Goal: Information Seeking & Learning: Learn about a topic

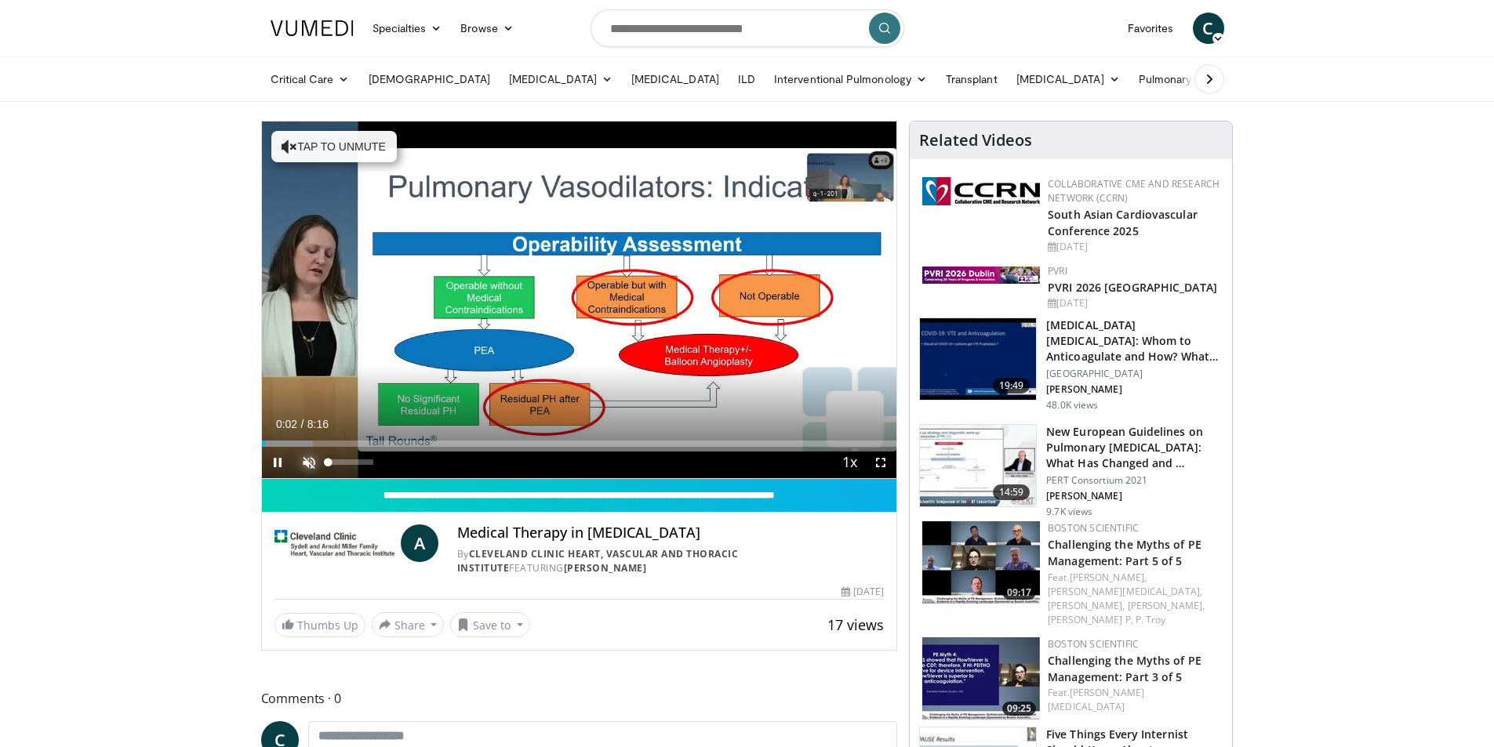
click at [308, 462] on span "Video Player" at bounding box center [308, 462] width 31 height 31
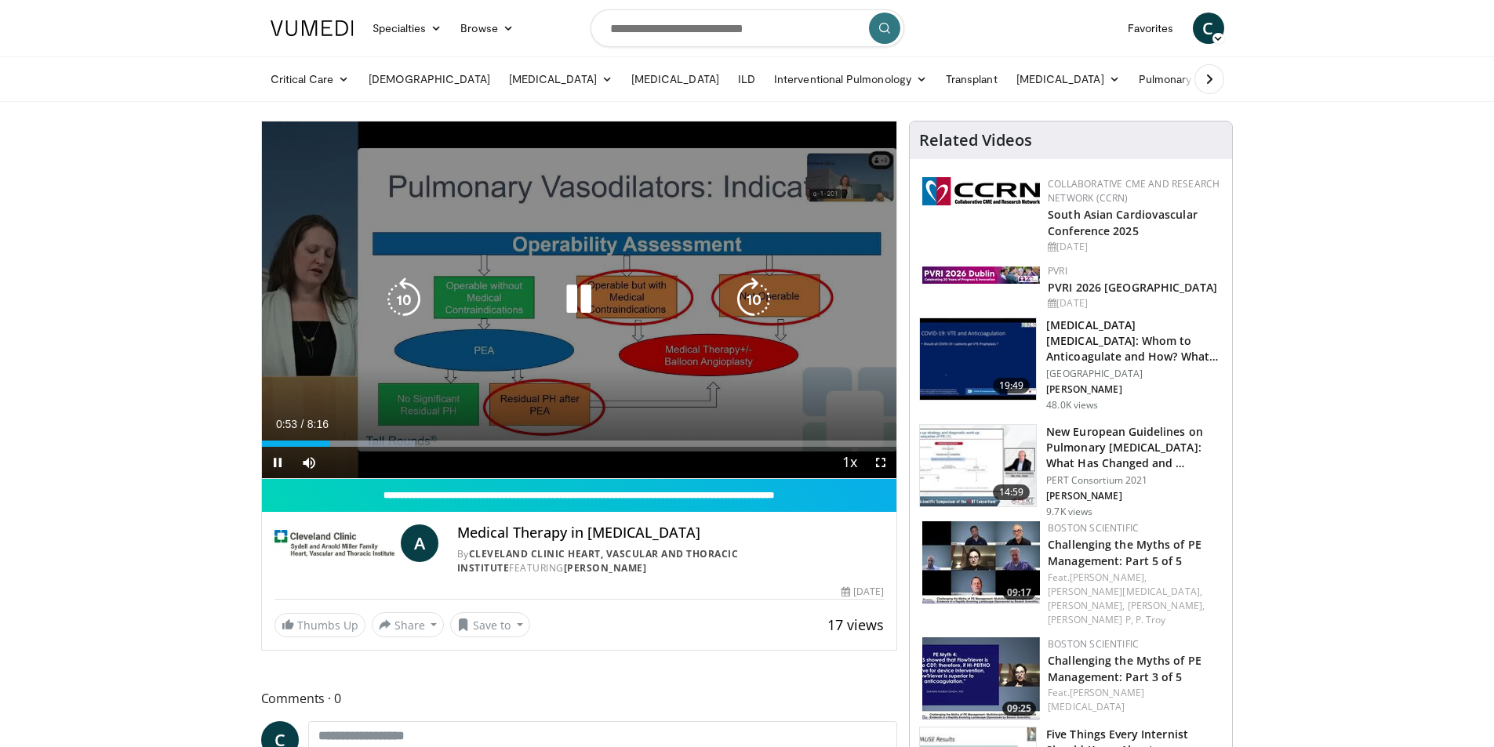
click at [882, 162] on div "10 seconds Tap to unmute" at bounding box center [579, 300] width 635 height 357
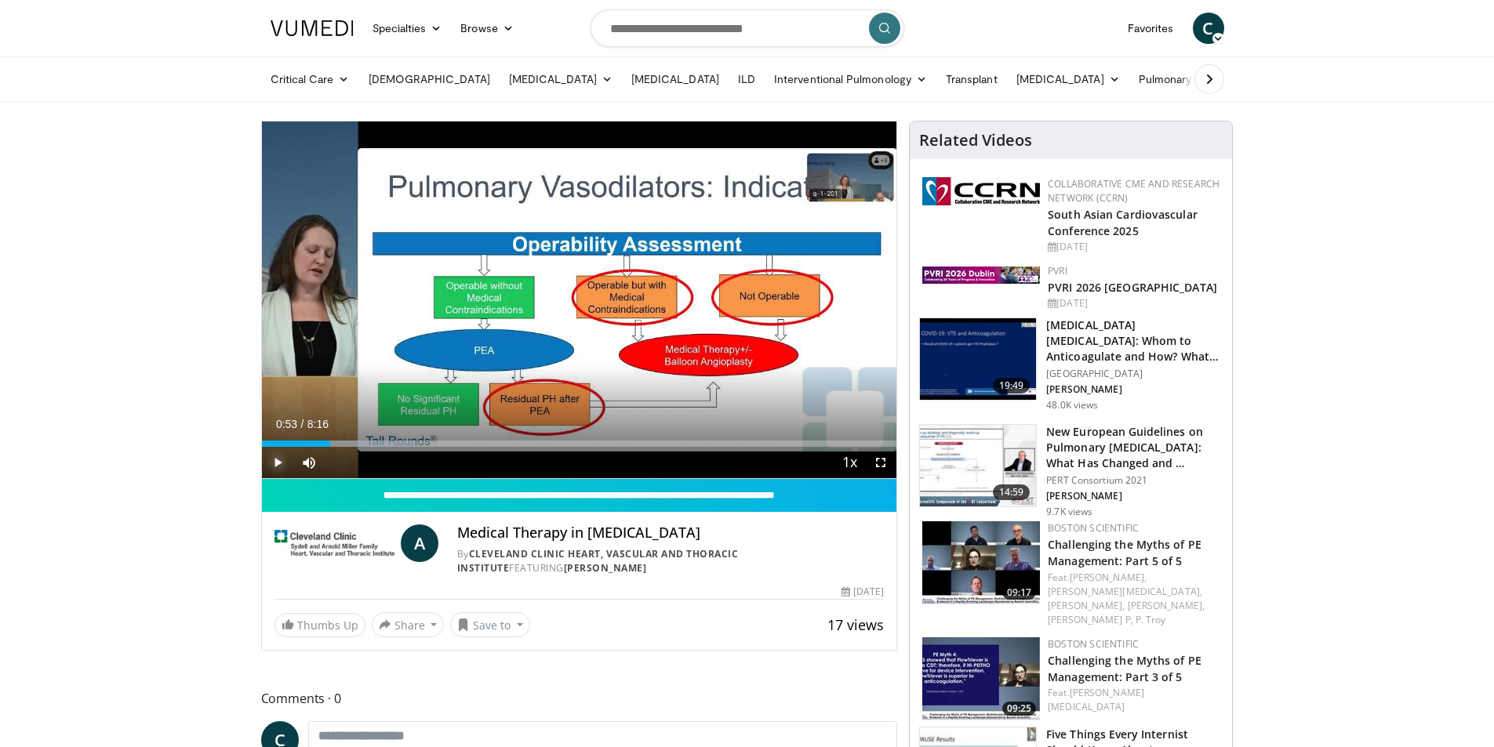
click at [277, 460] on span "Video Player" at bounding box center [277, 462] width 31 height 31
click at [877, 460] on span "Video Player" at bounding box center [880, 462] width 31 height 31
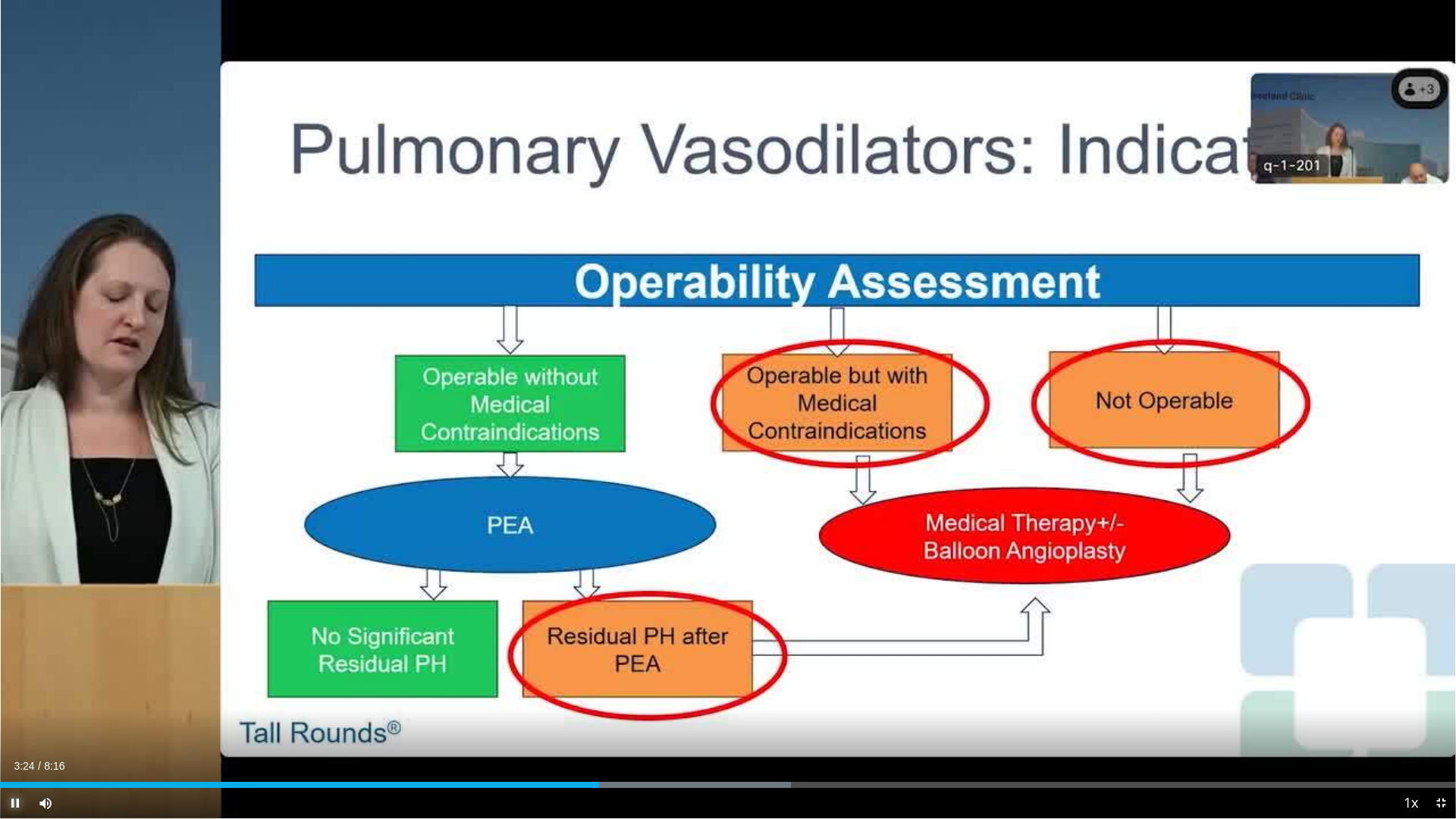
click at [16, 722] on span "Video Player" at bounding box center [15, 803] width 30 height 30
click at [15, 722] on span "Video Player" at bounding box center [15, 803] width 30 height 30
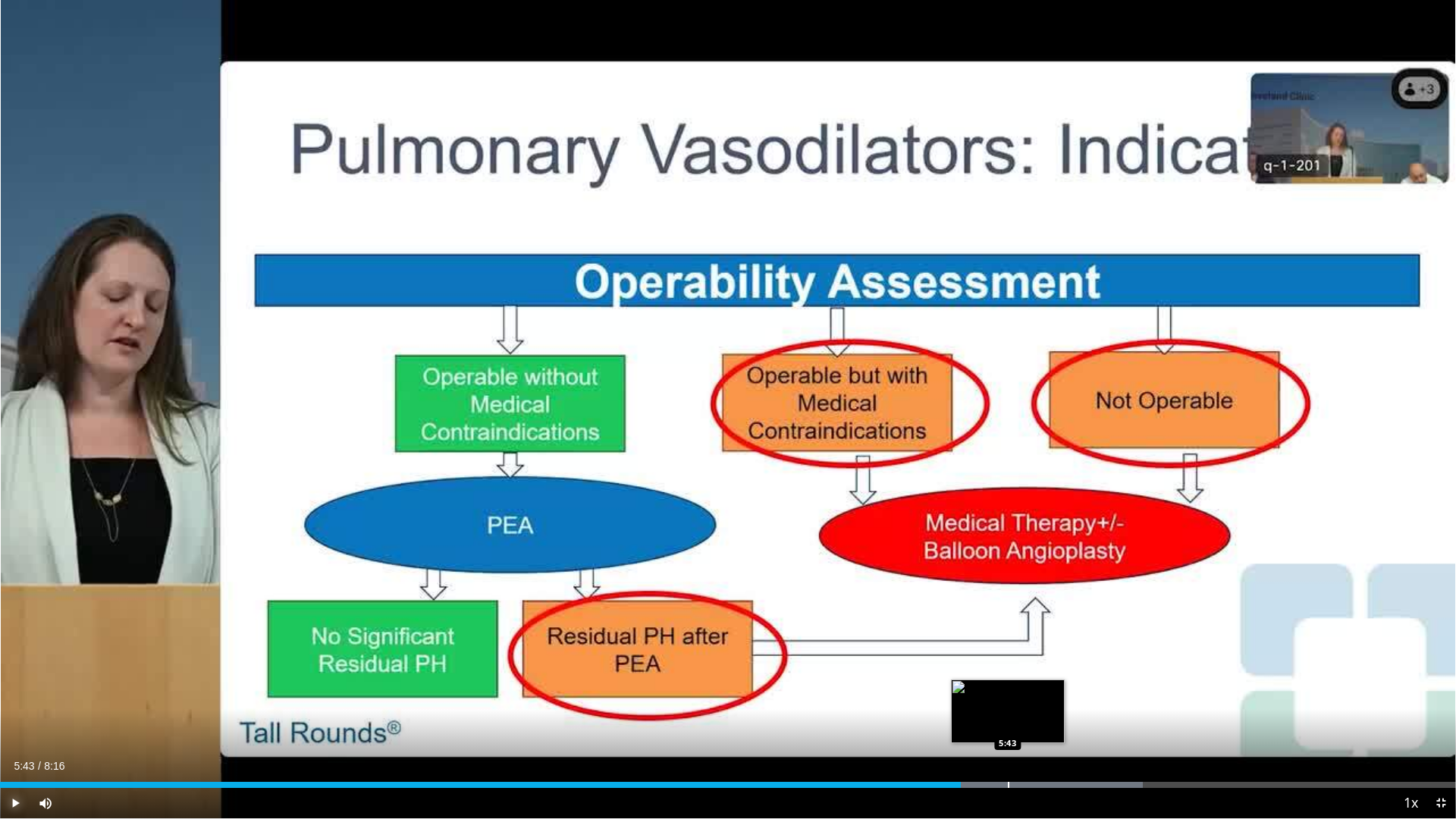
click at [1007, 722] on div "Progress Bar" at bounding box center [1008, 784] width 2 height 6
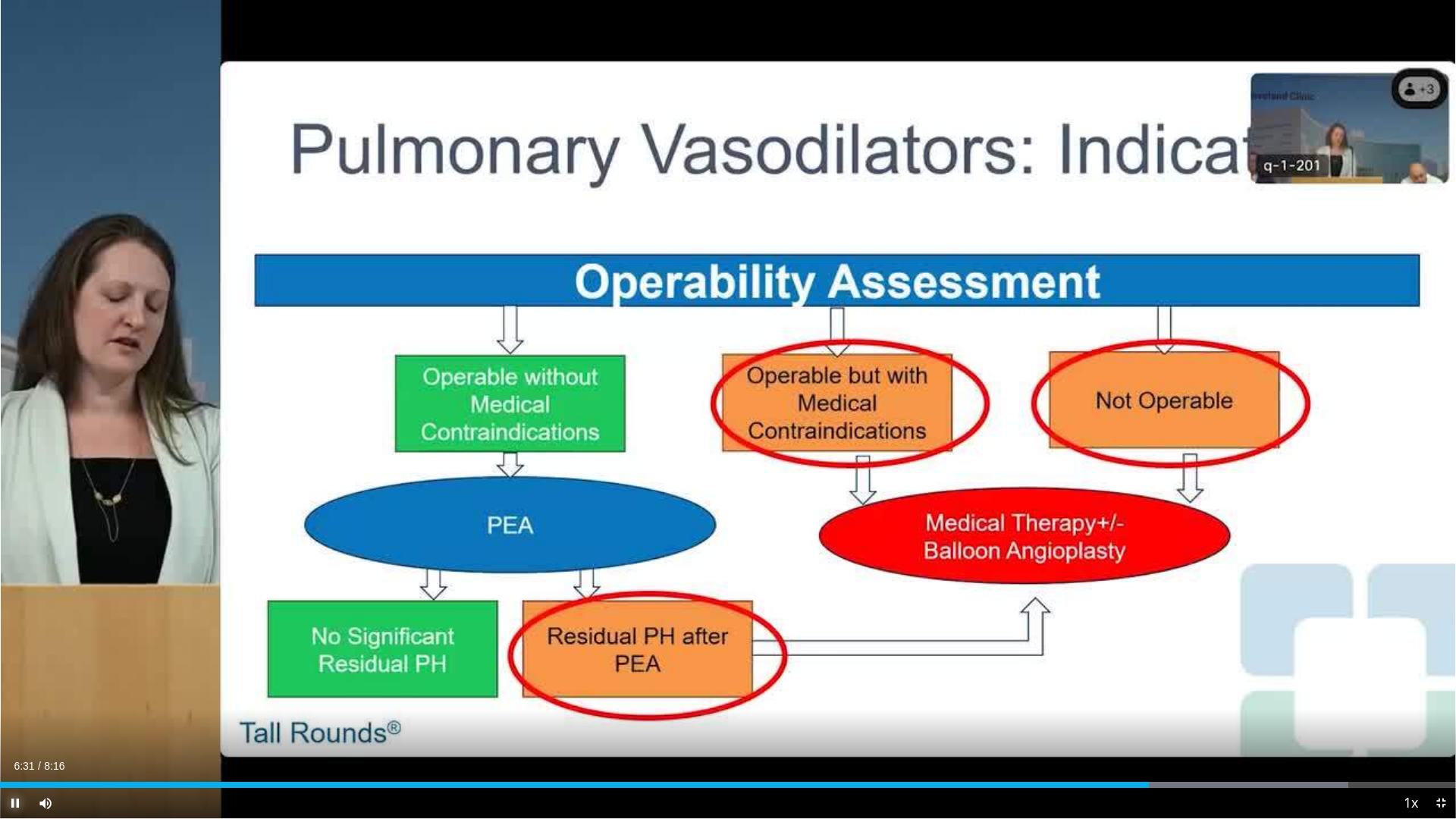
click at [19, 722] on span "Video Player" at bounding box center [15, 803] width 30 height 30
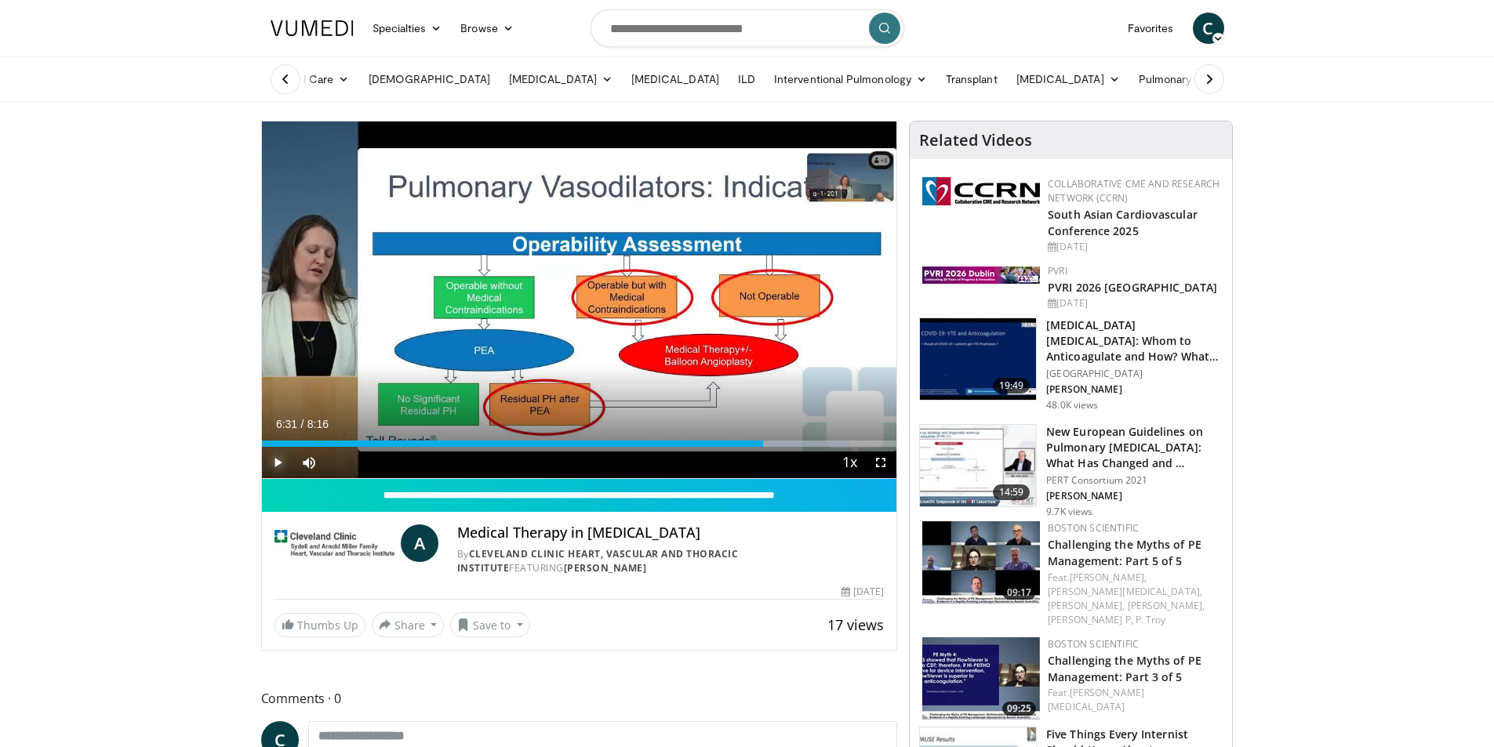
click at [276, 457] on span "Video Player" at bounding box center [277, 462] width 31 height 31
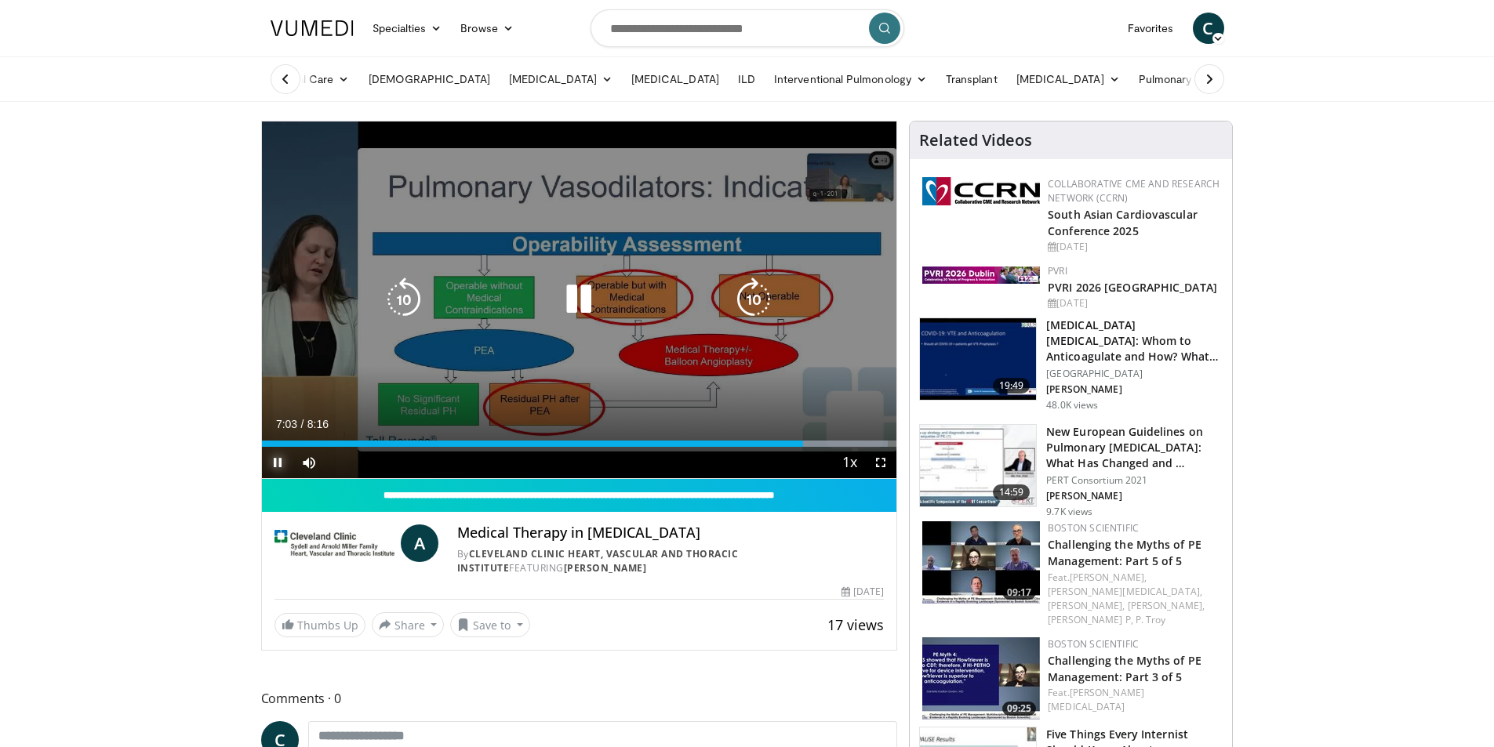
click at [0, 0] on div "Progress Bar" at bounding box center [0, 0] width 0 height 0
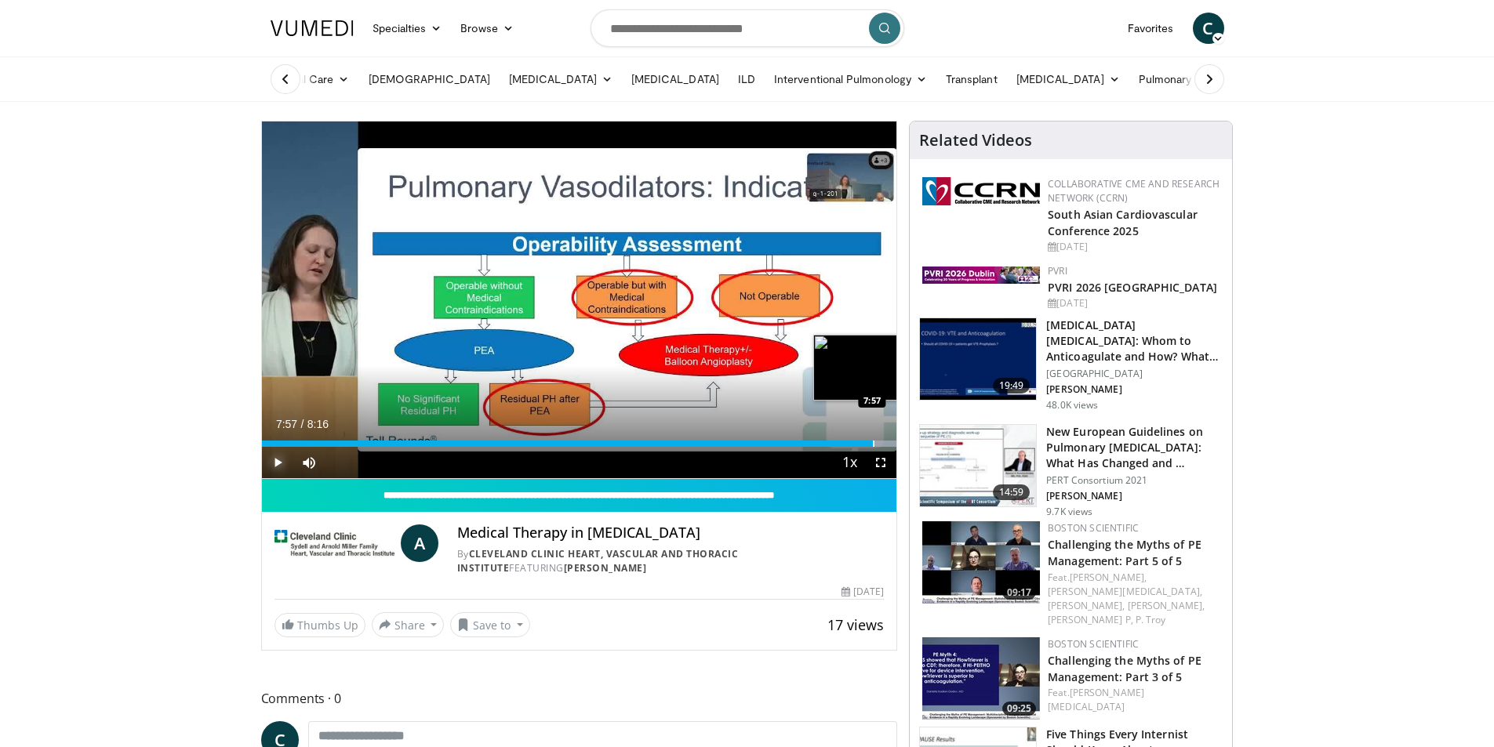
click at [873, 445] on div "Progress Bar" at bounding box center [874, 444] width 2 height 6
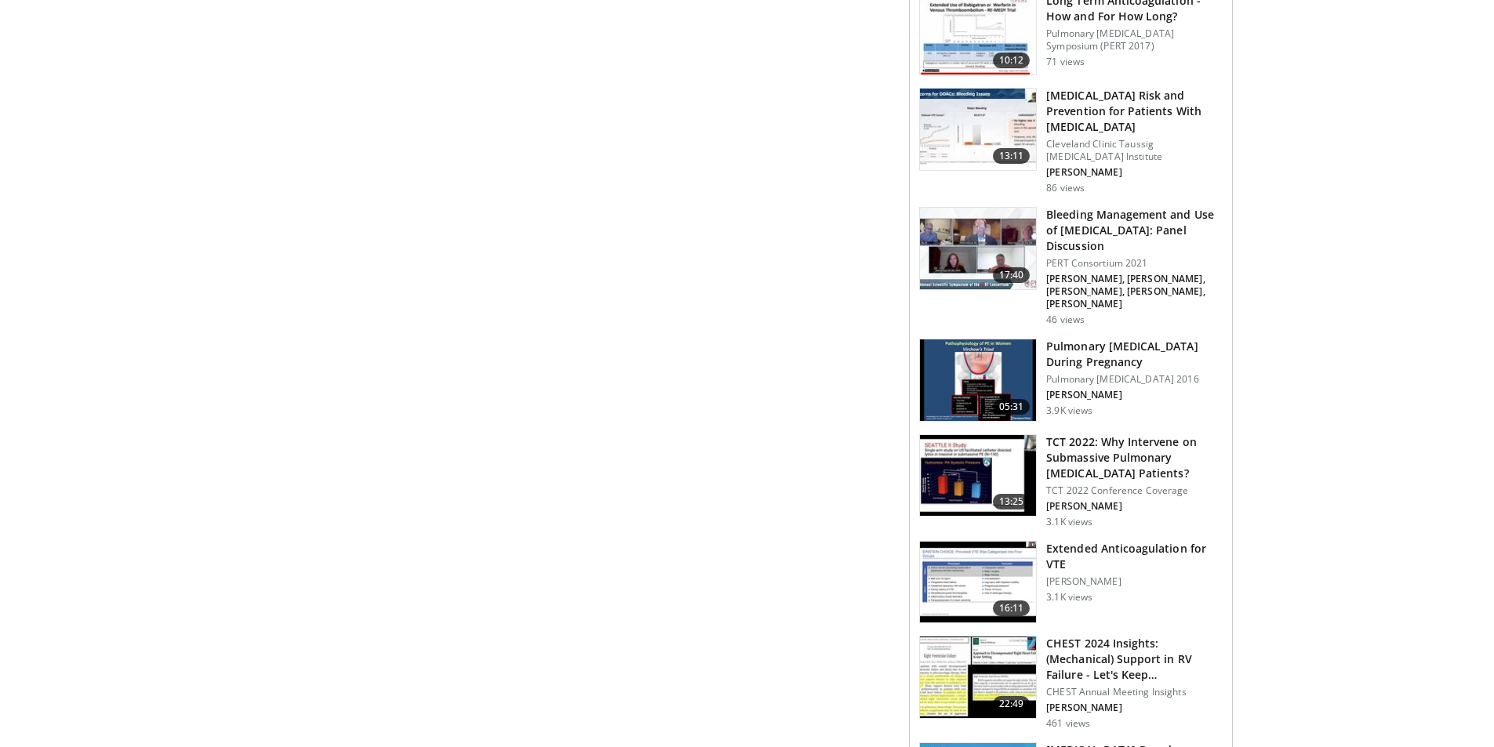
scroll to position [863, 0]
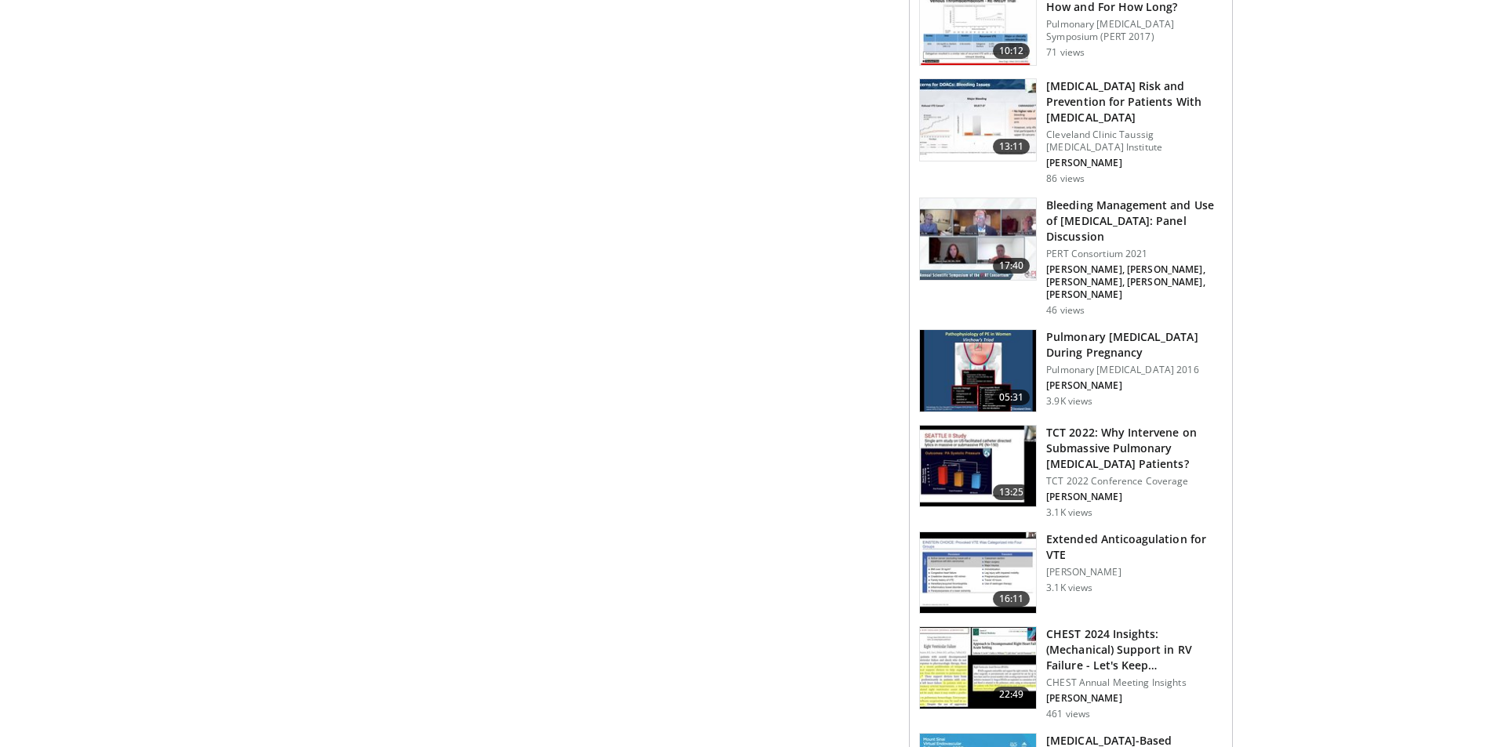
click at [1121, 532] on h3 "Extended Anticoagulation for VTE" at bounding box center [1134, 547] width 176 height 31
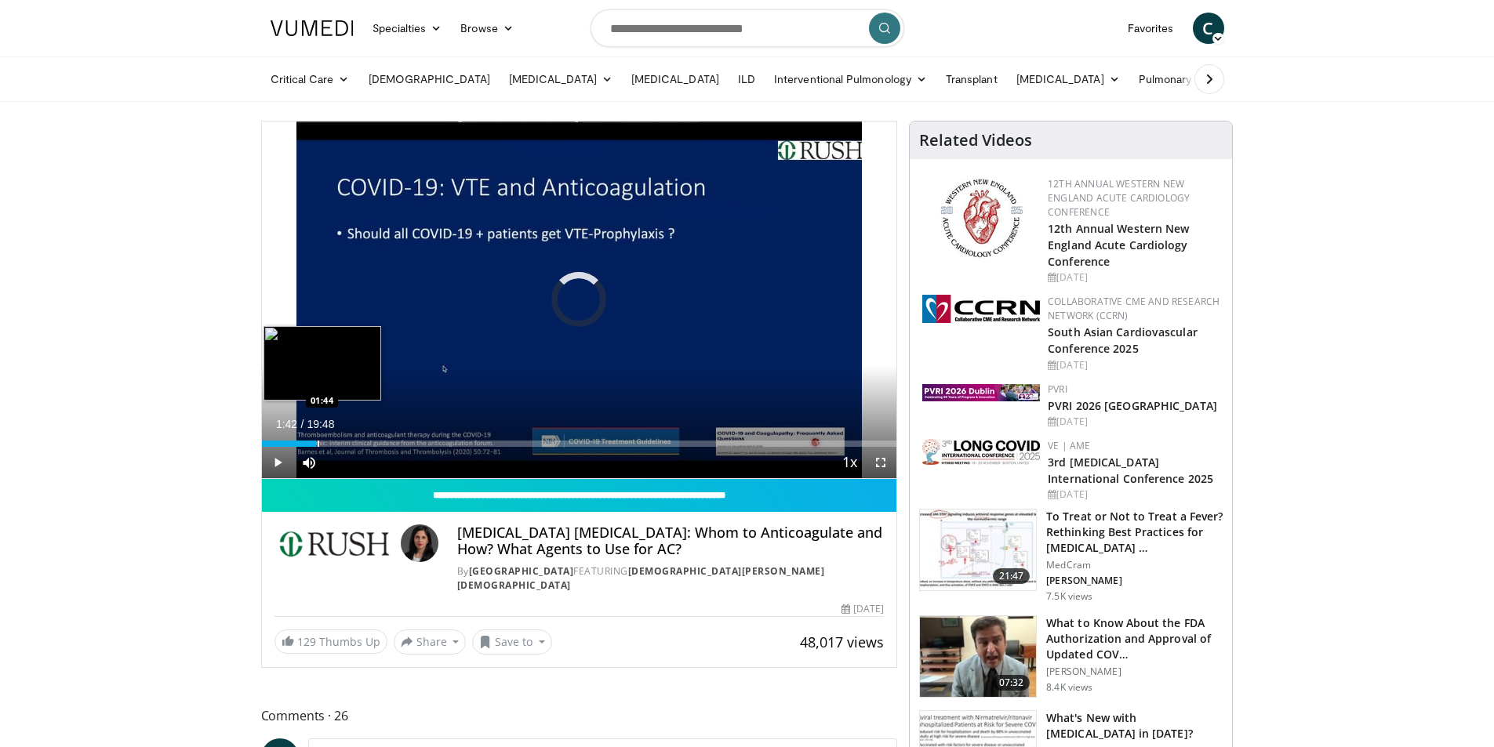
click at [316, 442] on div "Loaded : 0.00% 00:14 01:44" at bounding box center [579, 444] width 635 height 6
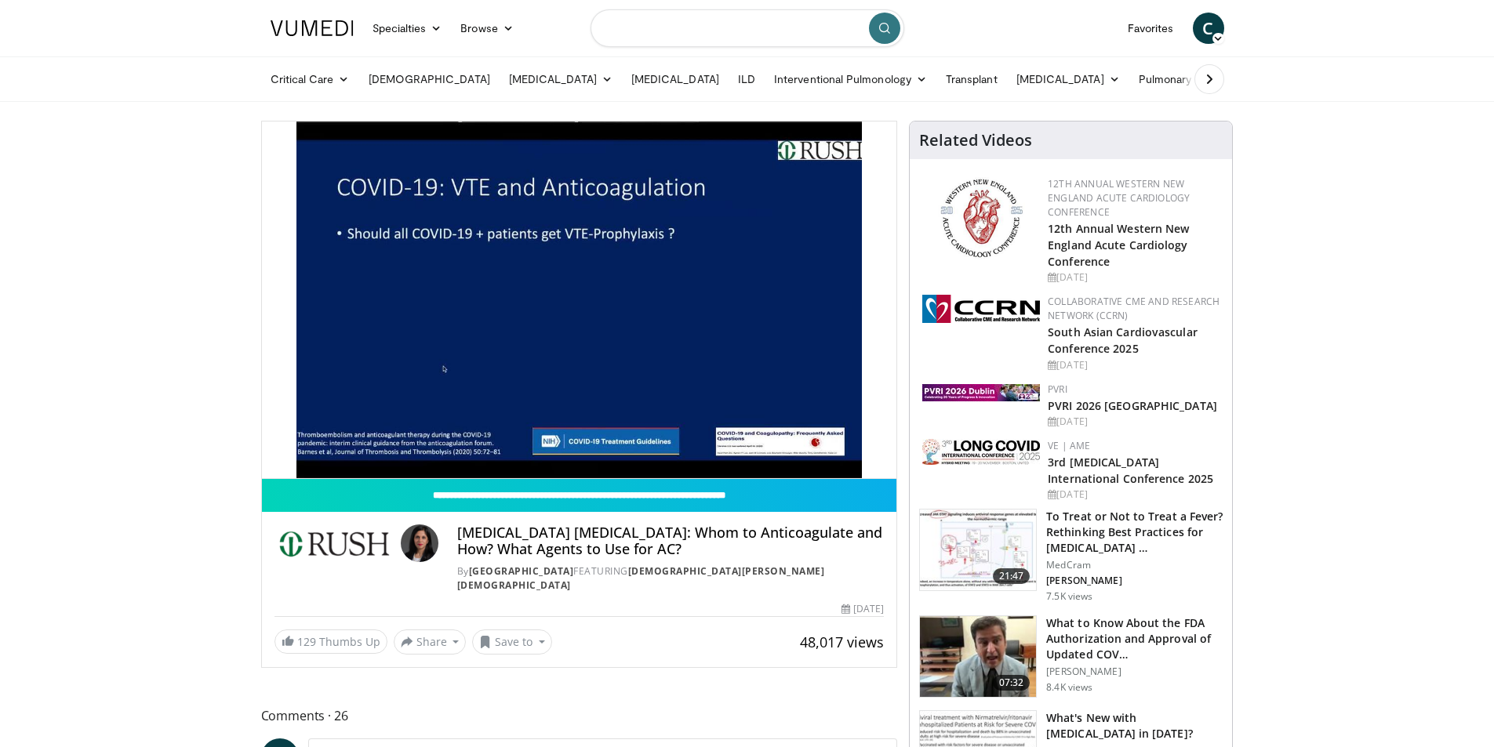
click at [690, 32] on input "Search topics, interventions" at bounding box center [747, 28] width 314 height 38
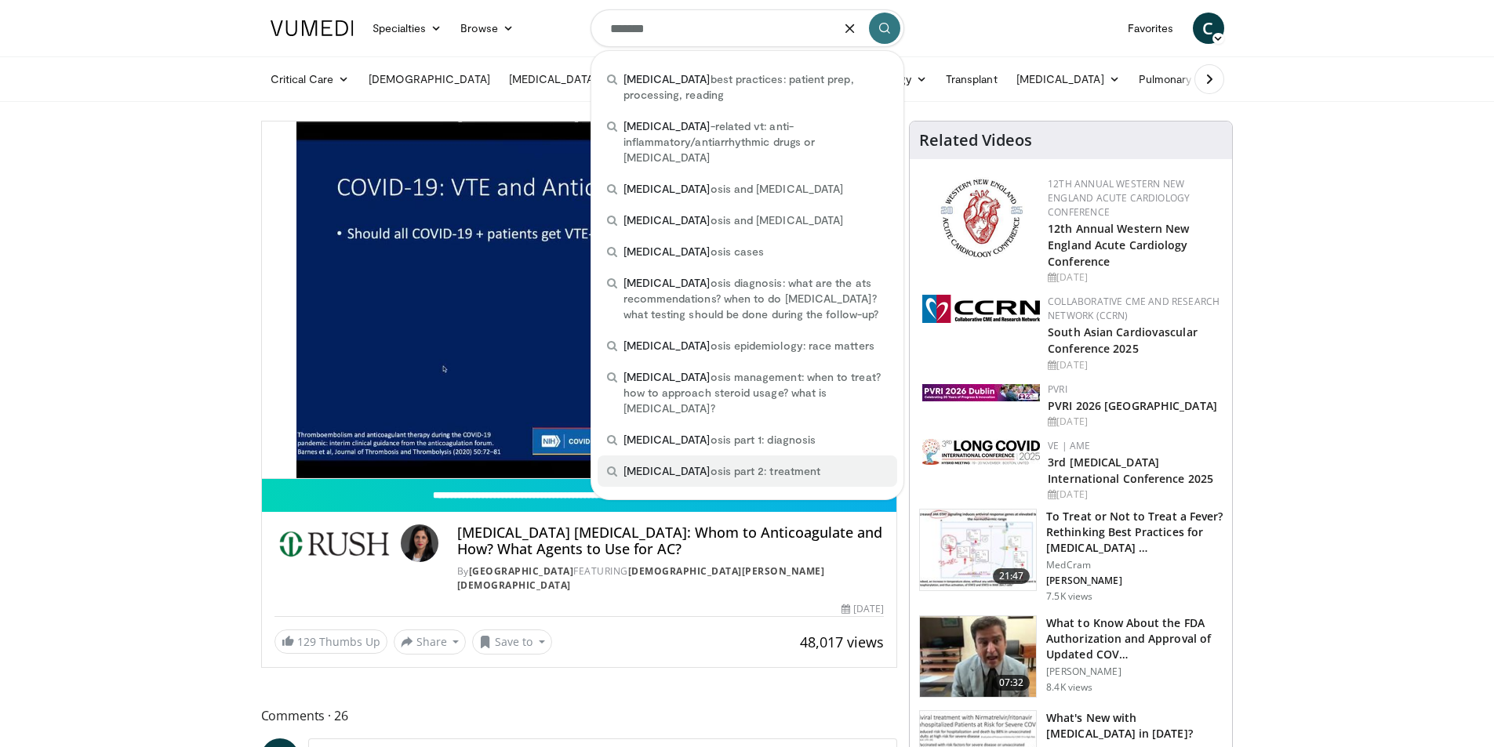
click at [680, 463] on span "sarcoid osis part 2: treatment" at bounding box center [722, 471] width 198 height 16
type input "**********"
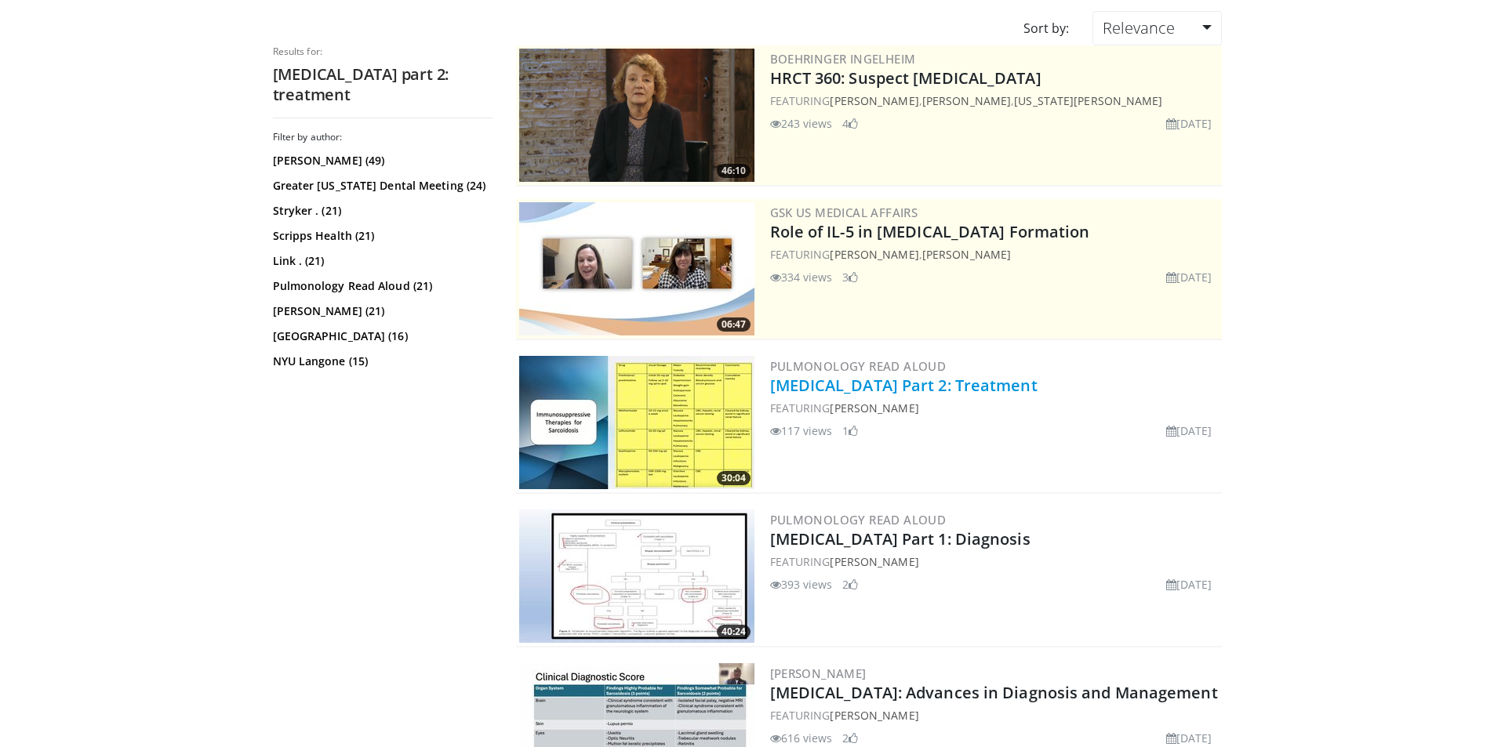
scroll to position [157, 0]
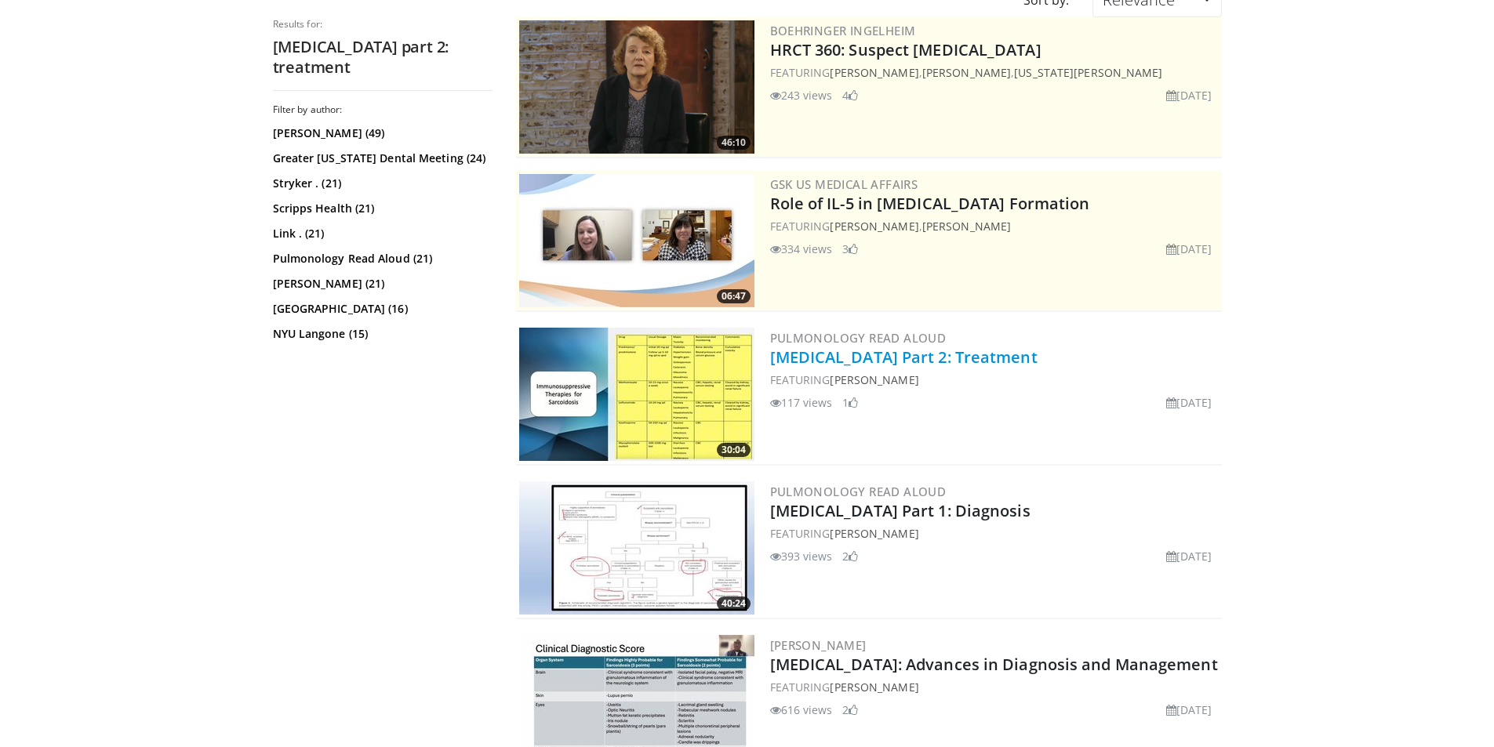
click at [870, 360] on link "[MEDICAL_DATA] Part 2: Treatment" at bounding box center [903, 357] width 267 height 21
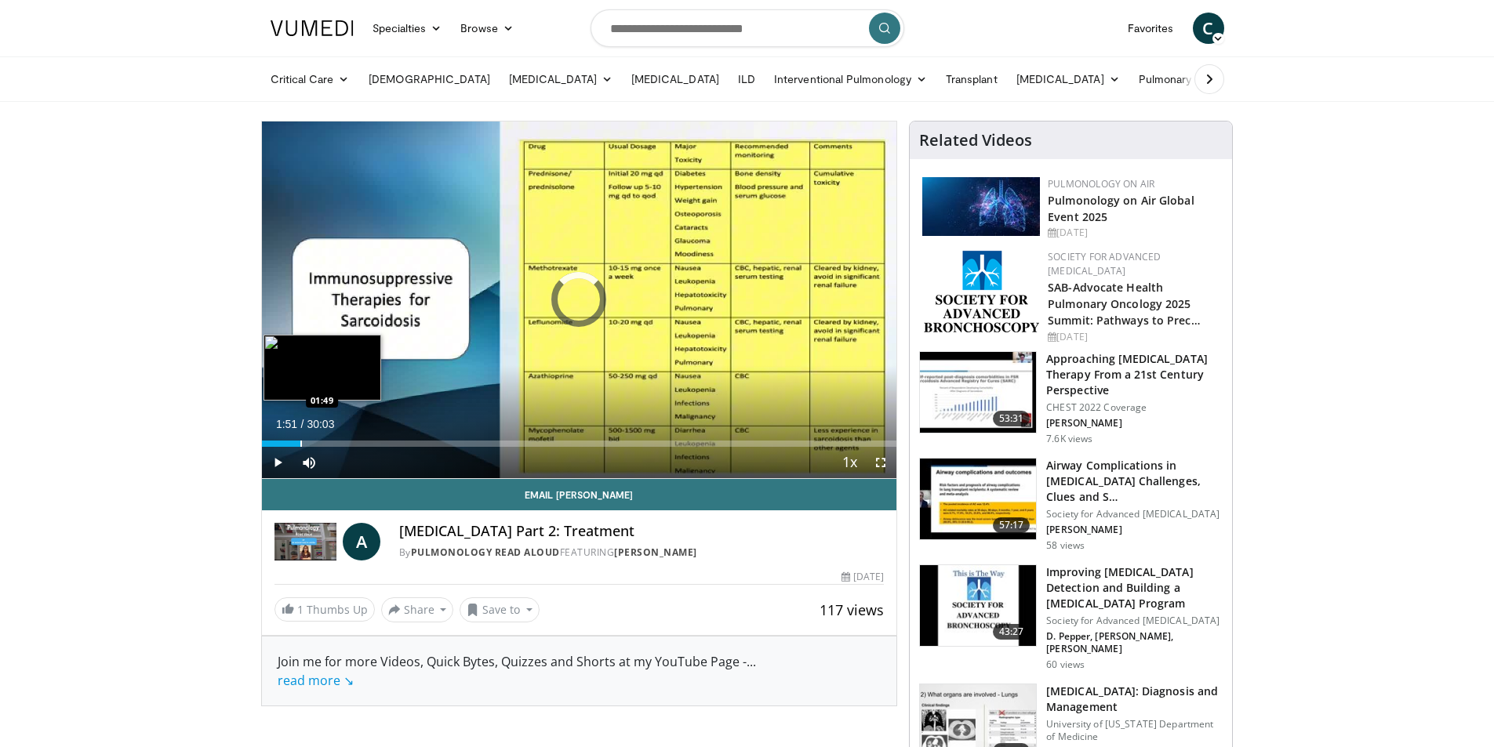
click at [300, 441] on div "Progress Bar" at bounding box center [301, 444] width 2 height 6
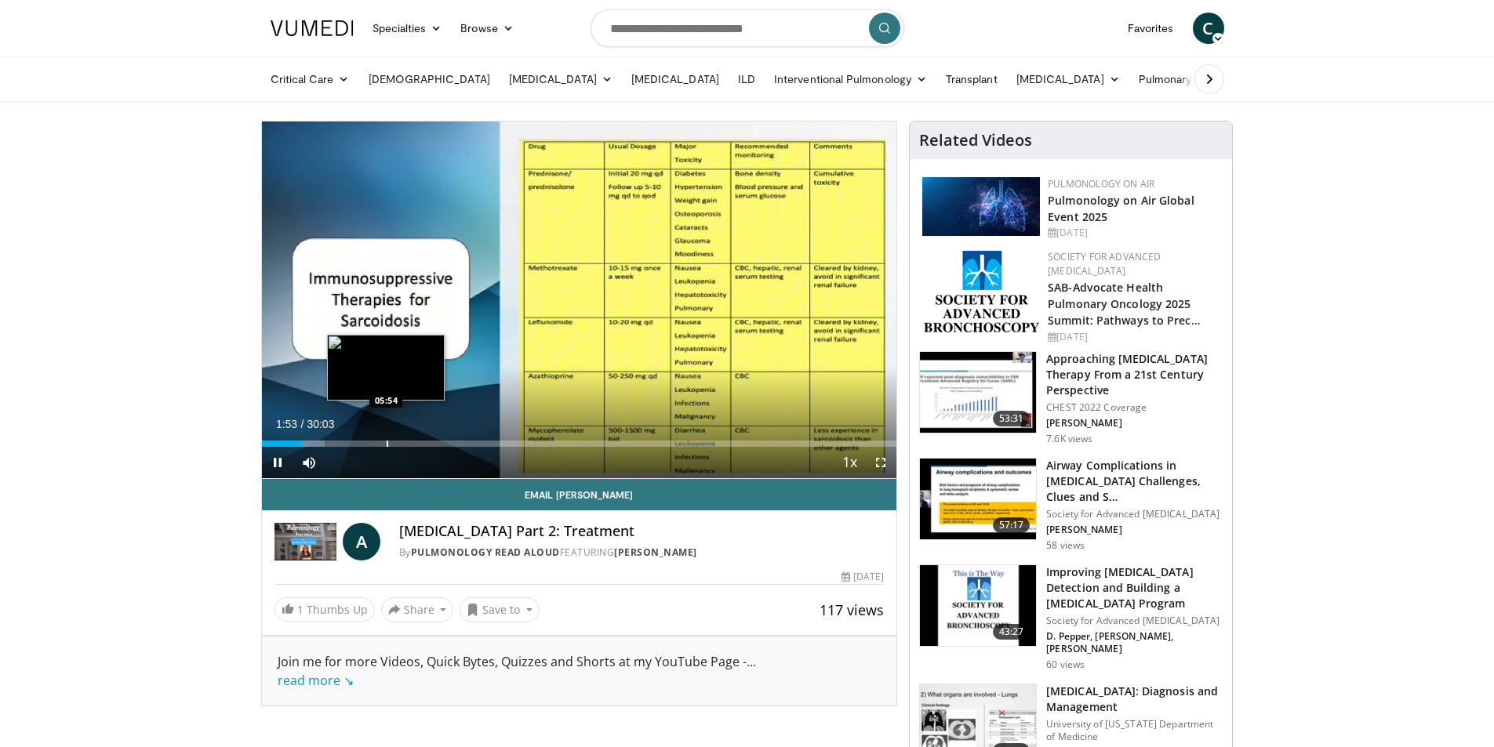
click at [386, 438] on div "Loaded : 9.96% 01:53 05:54" at bounding box center [579, 439] width 635 height 15
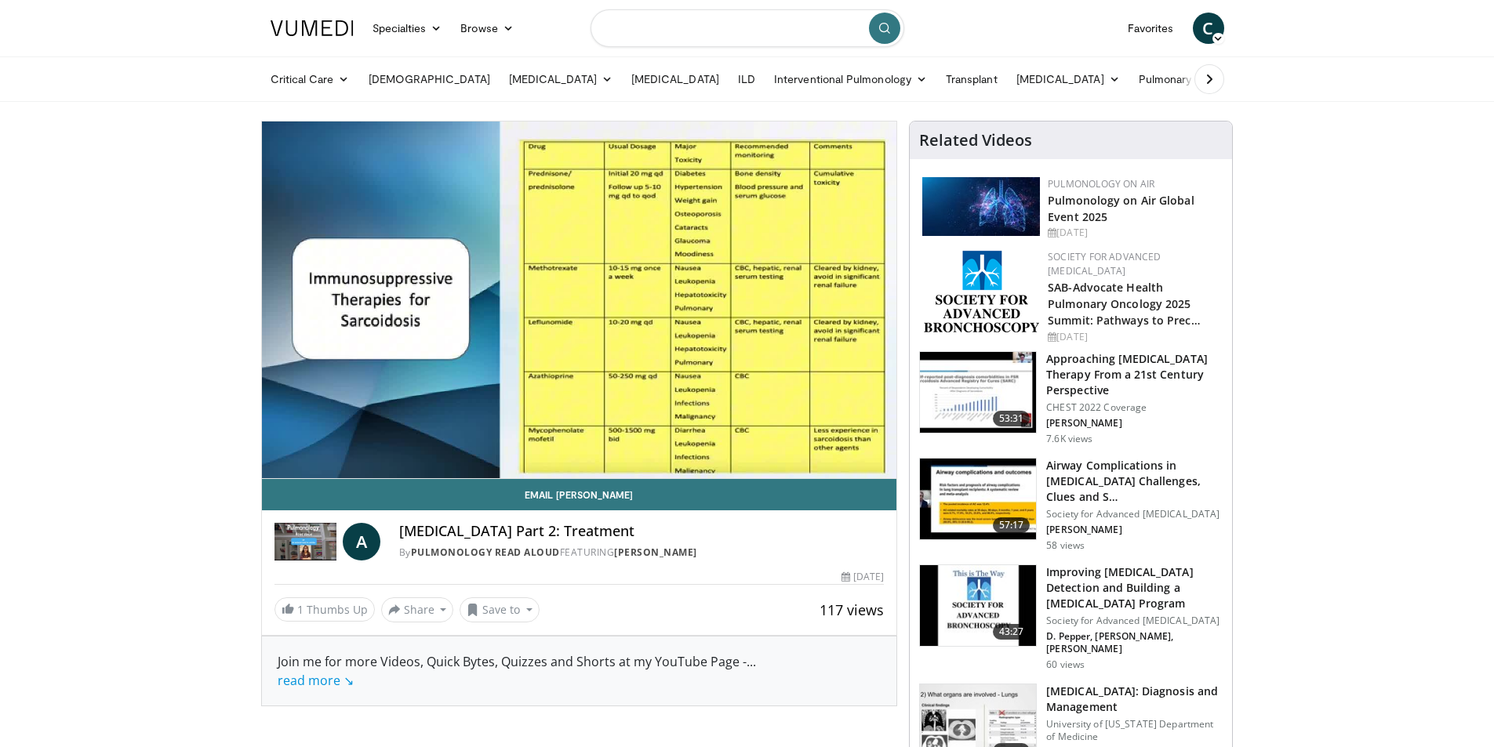
click at [634, 35] on input "Search topics, interventions" at bounding box center [747, 28] width 314 height 38
type input "**********"
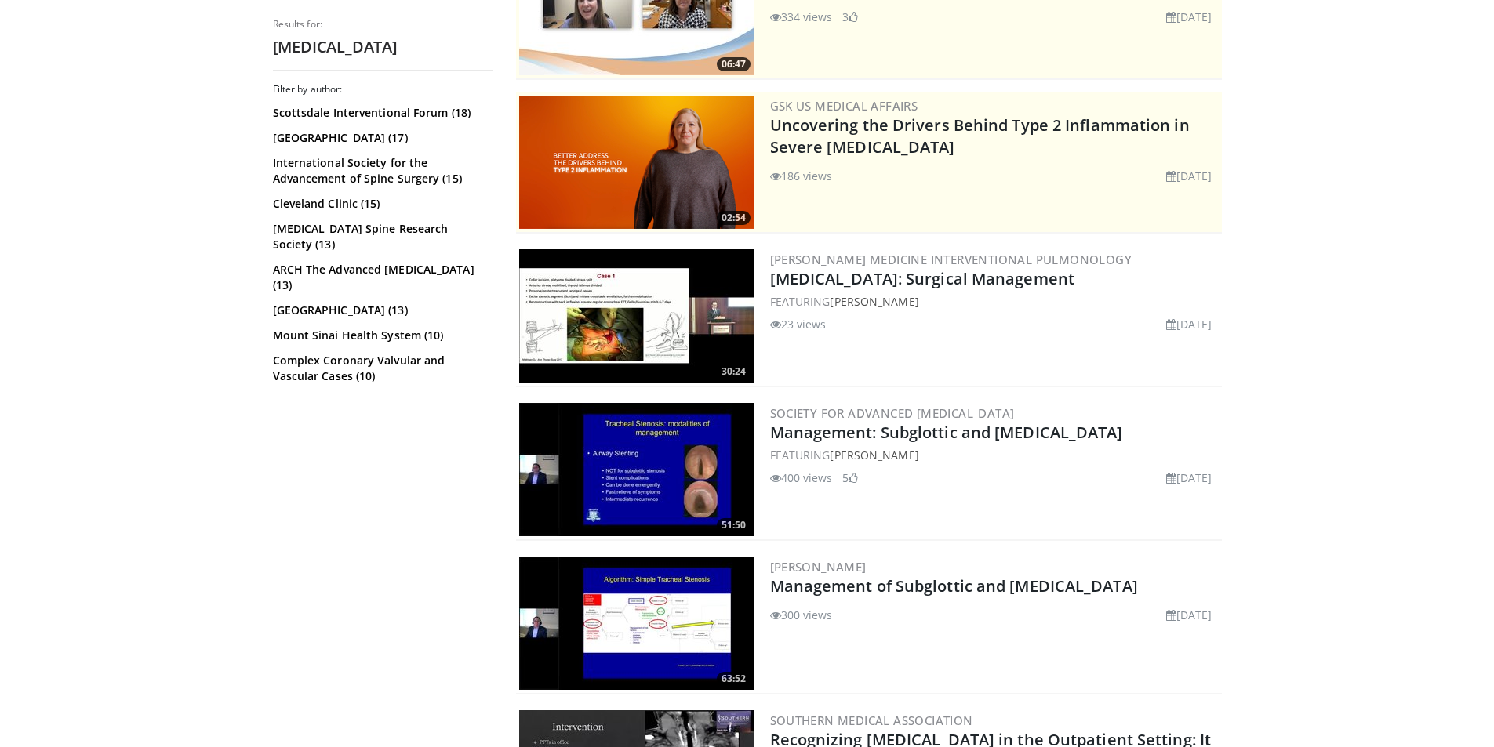
scroll to position [314, 0]
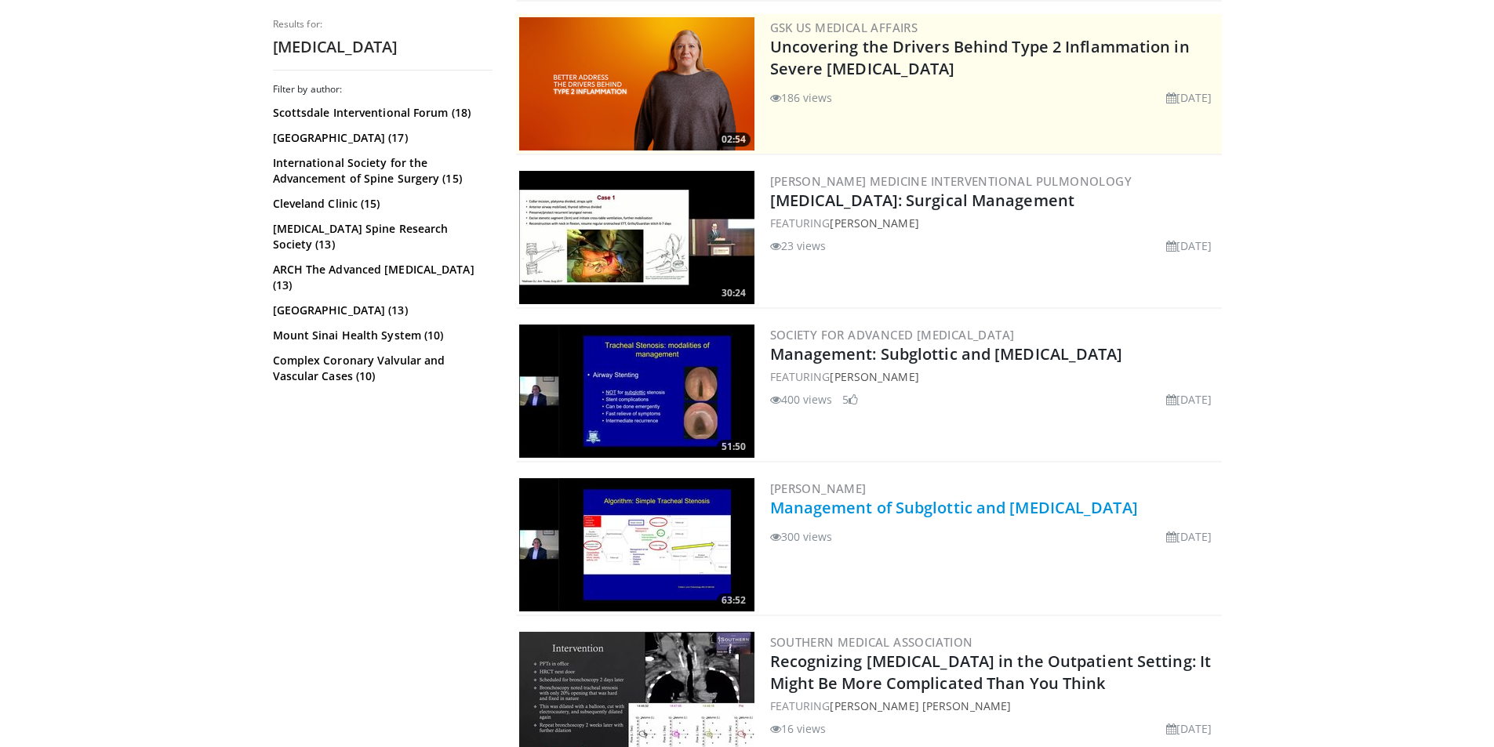
click at [870, 514] on link "Management of Subglottic and [MEDICAL_DATA]" at bounding box center [954, 507] width 368 height 21
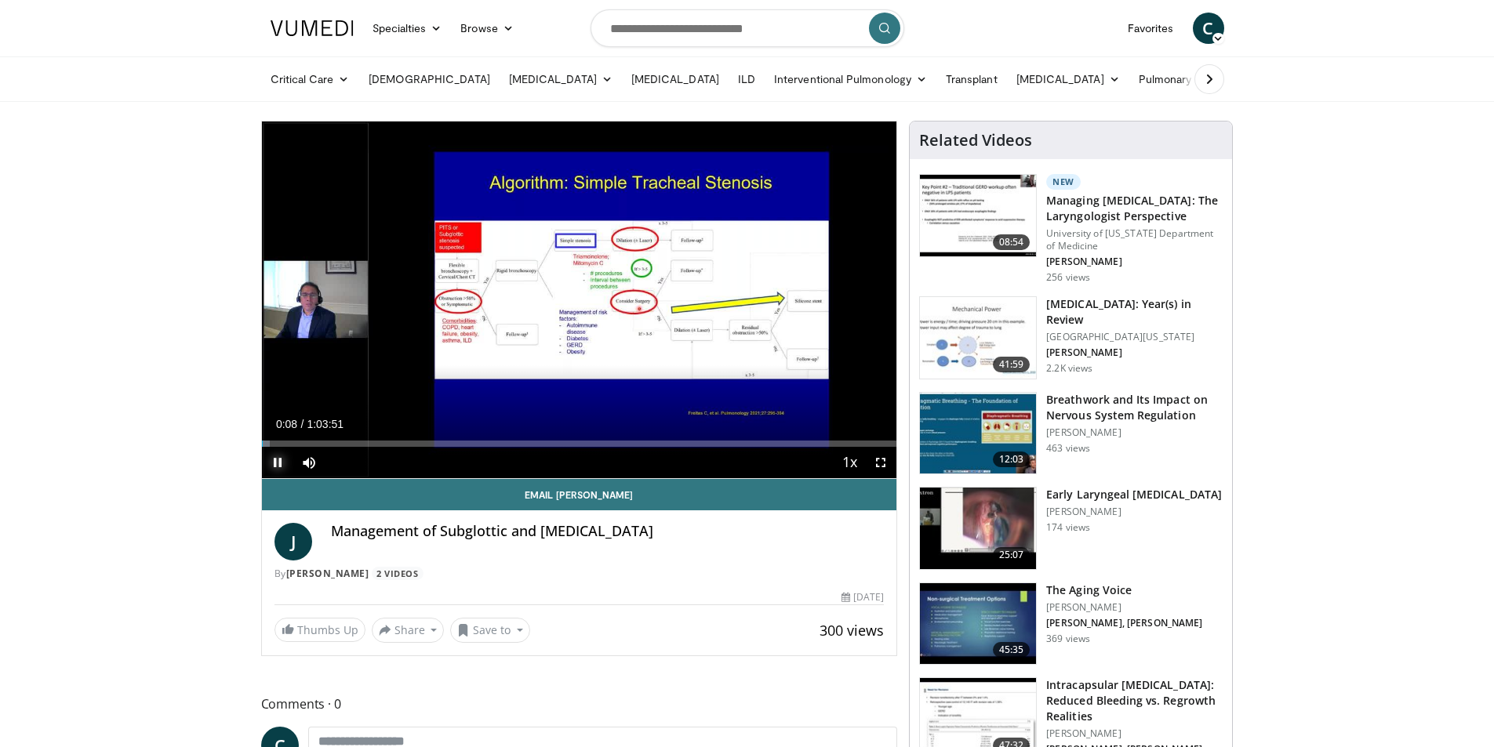
click at [272, 460] on span "Video Player" at bounding box center [277, 462] width 31 height 31
